Goal: Transaction & Acquisition: Purchase product/service

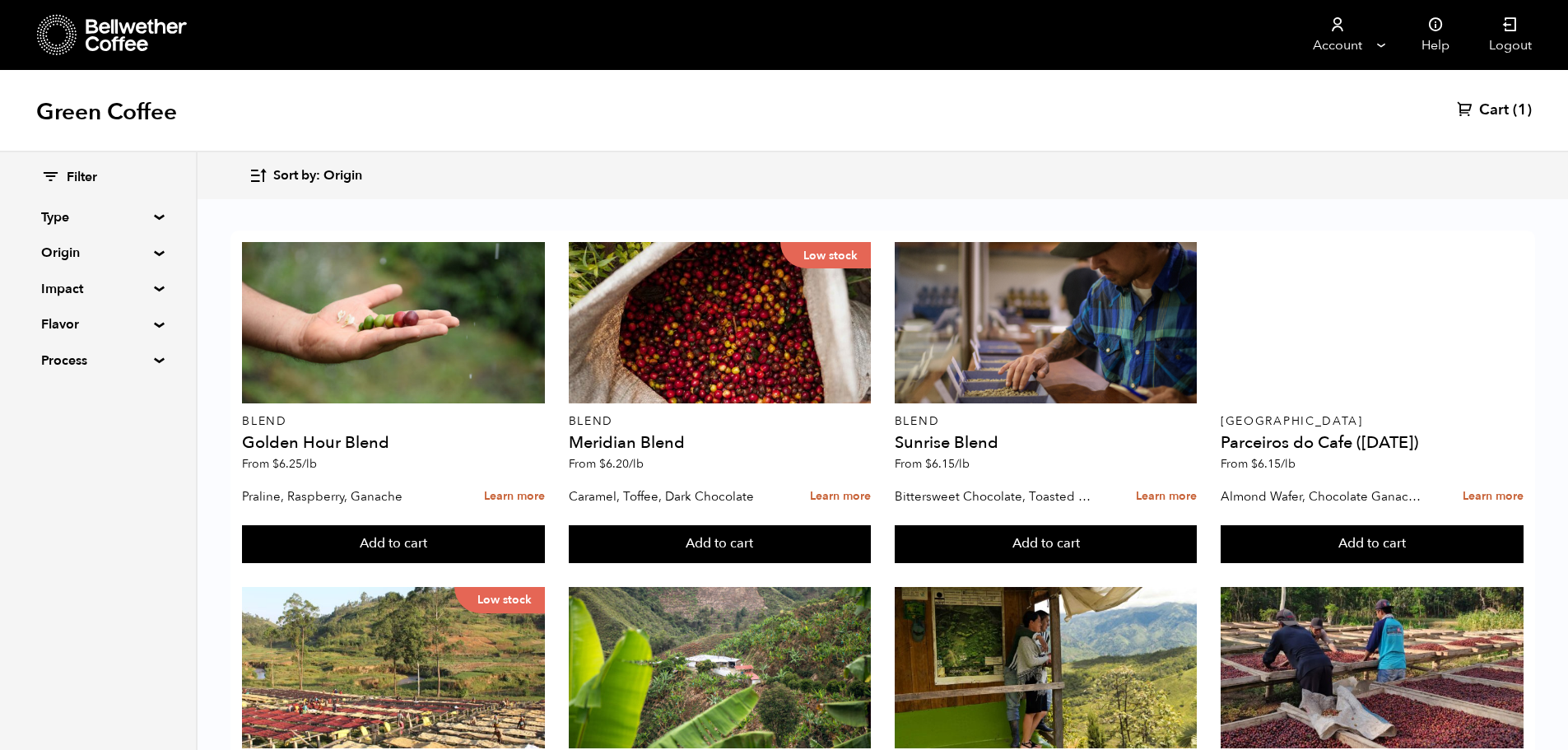
click at [1522, 114] on span "(1)" at bounding box center [1522, 111] width 19 height 19
click at [1469, 112] on icon at bounding box center [1465, 109] width 16 height 16
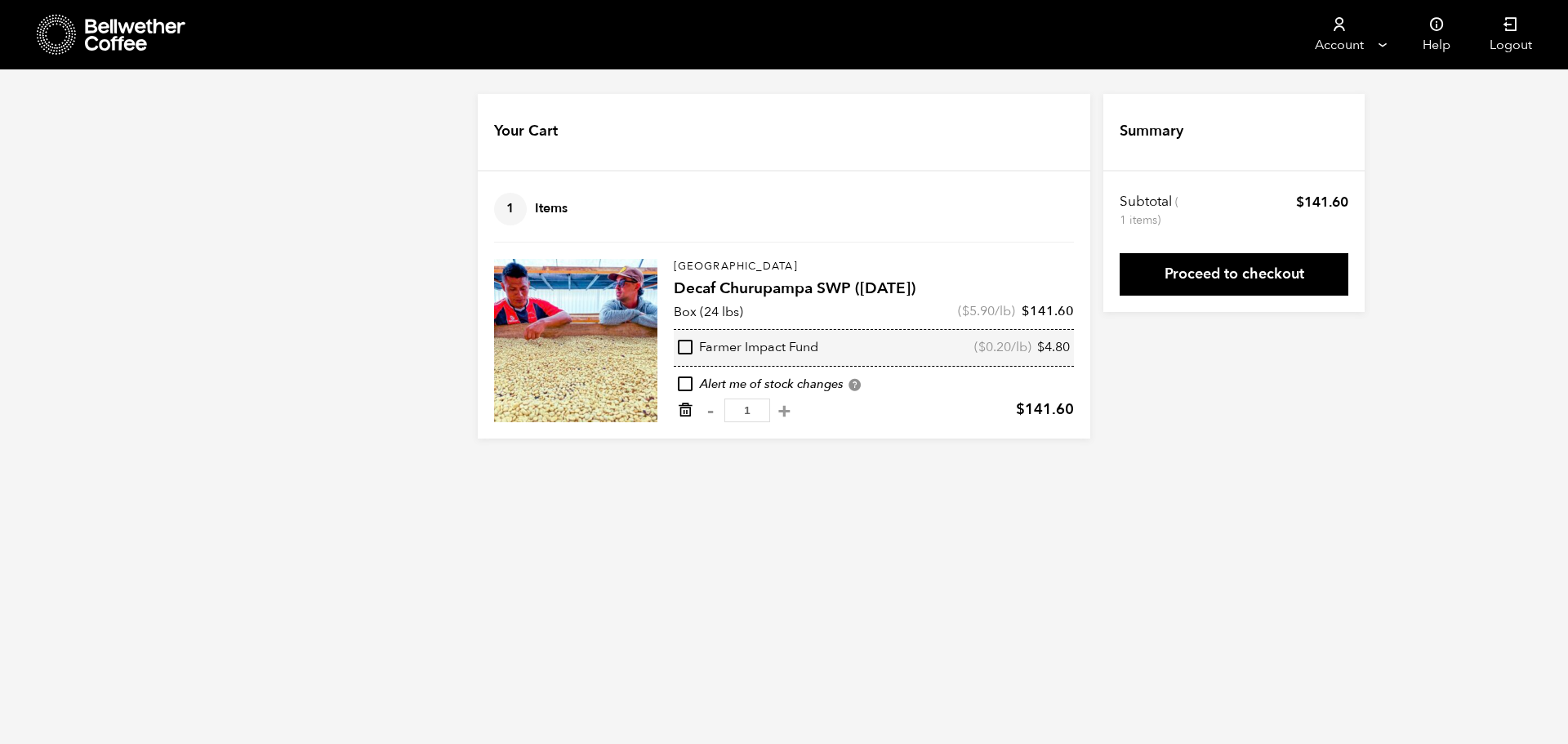
click at [689, 408] on icon "Remove from cart" at bounding box center [684, 409] width 16 height 16
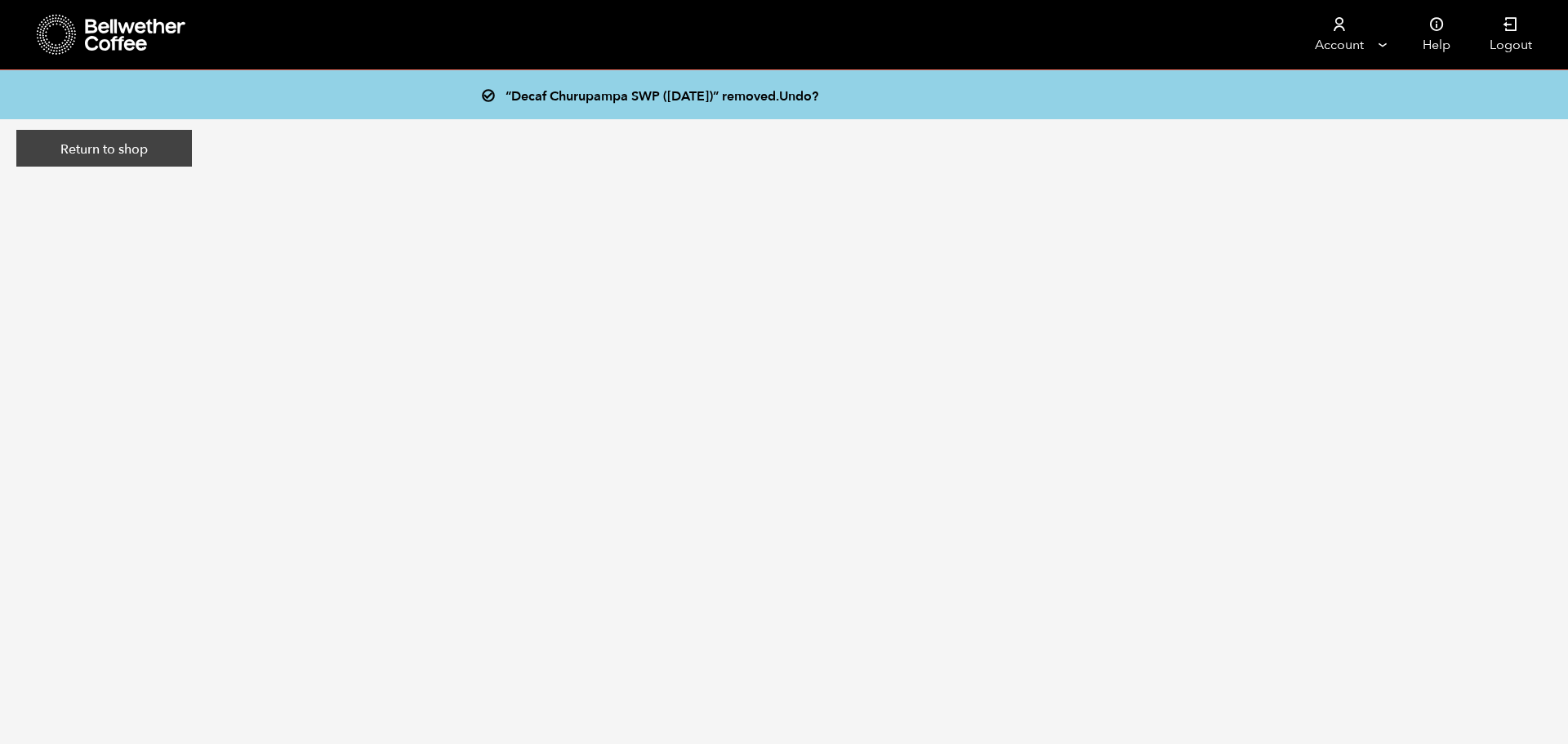
click at [105, 144] on link "Return to shop" at bounding box center [104, 148] width 175 height 38
